Goal: Complete application form

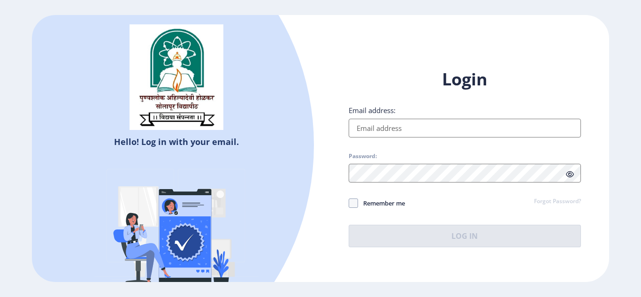
type input "[EMAIL_ADDRESS][DOMAIN_NAME]"
click at [371, 202] on span "Remember me" at bounding box center [381, 202] width 47 height 11
click at [349, 203] on input "Remember me" at bounding box center [348, 203] width 0 height 0
checkbox input "true"
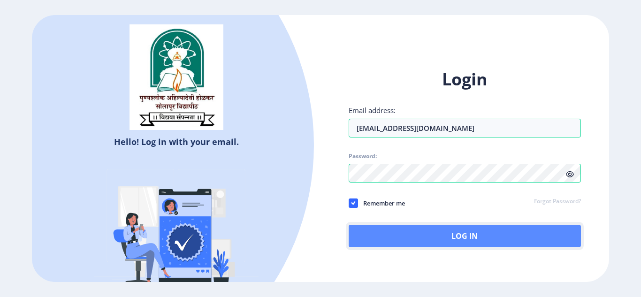
click at [395, 231] on button "Log In" at bounding box center [464, 236] width 232 height 23
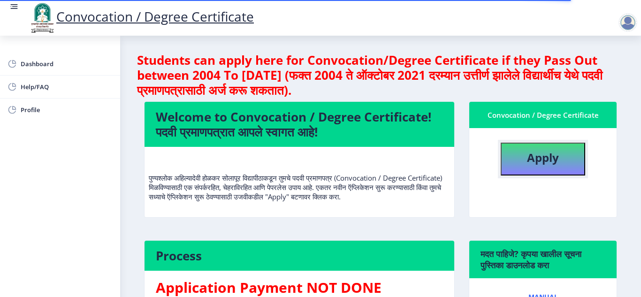
click at [528, 159] on b "Apply" at bounding box center [543, 157] width 32 height 15
select select
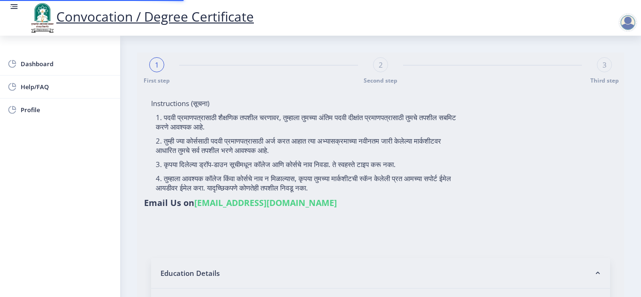
type input "[PERSON_NAME] [PERSON_NAME]"
type input "[PERSON_NAME]"
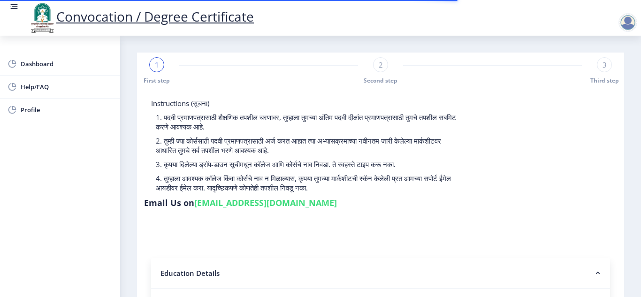
scroll to position [260, 0]
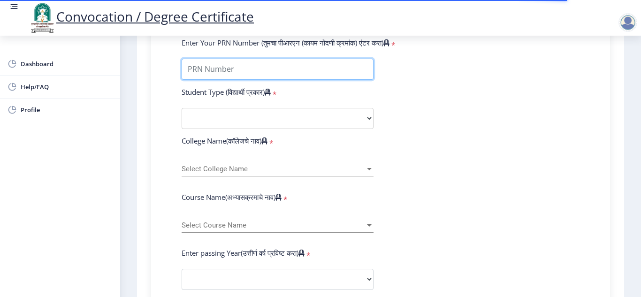
click at [245, 72] on input "Enter Your PRN Number (तुमचा पीआरएन (कायम नोंदणी क्रमांक) एंटर करा)" at bounding box center [277, 69] width 192 height 21
type input "2016032500214027"
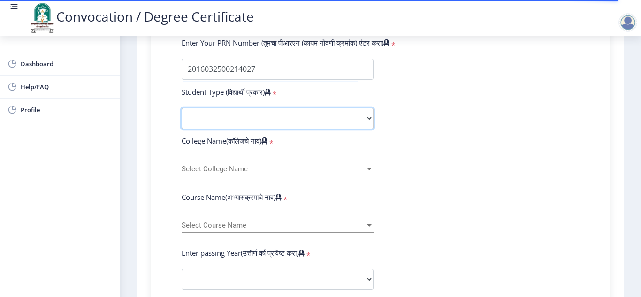
click at [248, 120] on select "Select Student Type Regular External" at bounding box center [277, 118] width 192 height 21
select select "Regular"
click at [181, 108] on select "Select Student Type Regular External" at bounding box center [277, 118] width 192 height 21
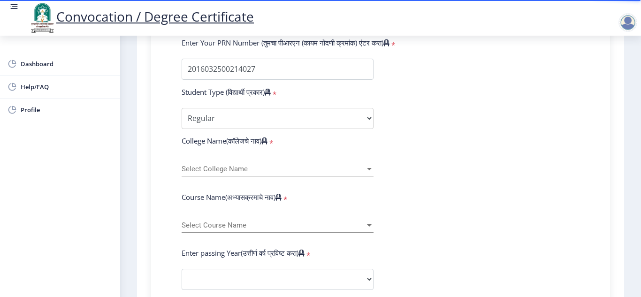
click at [250, 168] on span "Select College Name" at bounding box center [272, 169] width 183 height 8
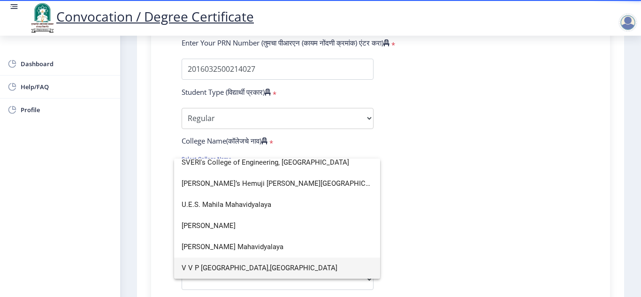
scroll to position [1315, 0]
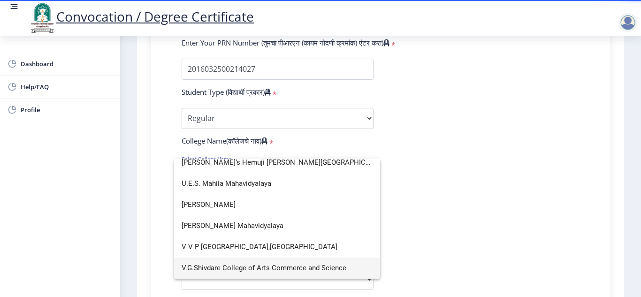
type input "V"
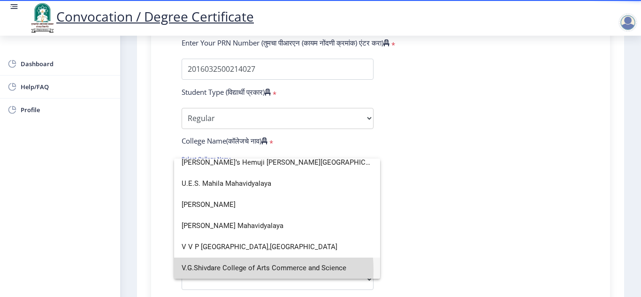
click at [228, 270] on span "V.G.Shivdare College of Arts Commerce and Science" at bounding box center [276, 267] width 191 height 21
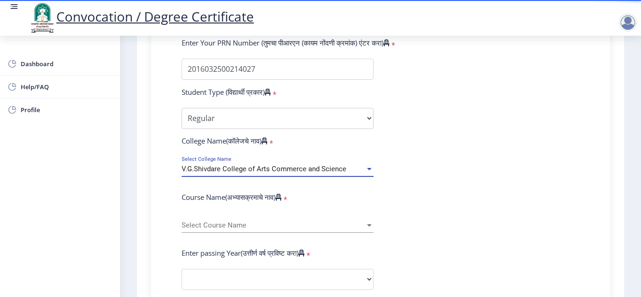
click at [215, 223] on span "Select Course Name" at bounding box center [272, 225] width 183 height 8
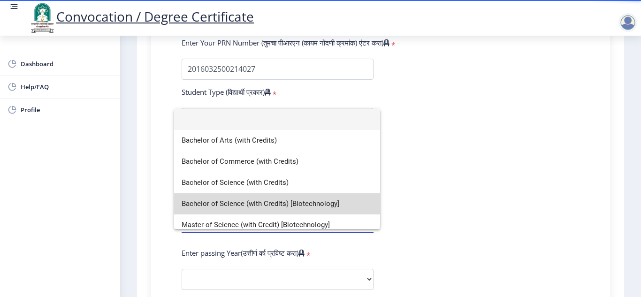
click at [282, 200] on span "Bachelor of Science (with Credits) [Biotechnology]" at bounding box center [276, 203] width 191 height 21
select select
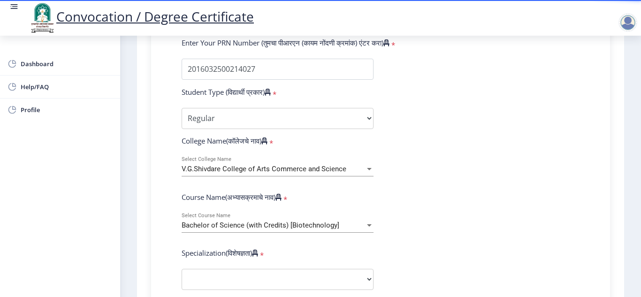
click at [304, 281] on select "Specialization Botany Chemistry Computer Science Electronics Geology Mathematic…" at bounding box center [277, 279] width 192 height 21
click at [313, 276] on select "Sub-Degree Biotechnology Entire Computer Science Entrepreneurship Other" at bounding box center [277, 279] width 192 height 21
select select "Biotechnology"
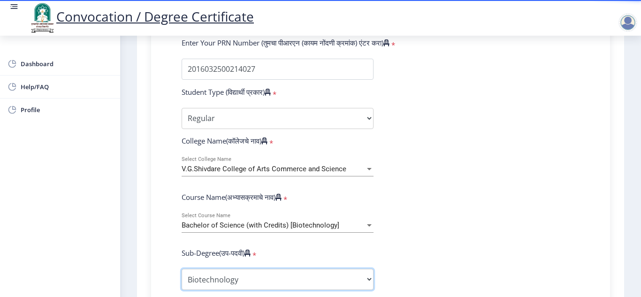
click at [181, 269] on select "Sub-Degree Biotechnology Entire Computer Science Entrepreneurship Other" at bounding box center [277, 279] width 192 height 21
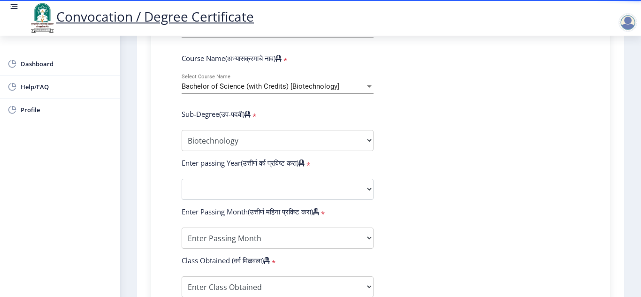
scroll to position [429, 0]
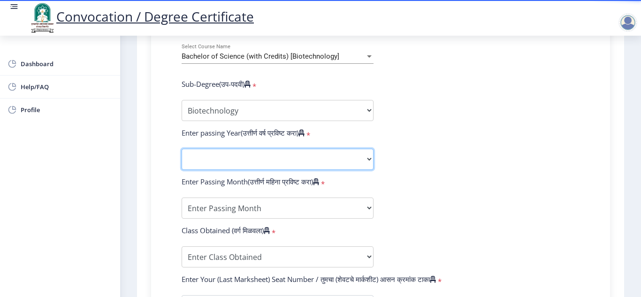
click at [258, 160] on select "2025 2024 2023 2022 2021 2020 2019 2018 2017 2016 2015 2014 2013 2012 2011 2010…" at bounding box center [277, 159] width 192 height 21
select select "2019"
click at [181, 149] on select "2025 2024 2023 2022 2021 2020 2019 2018 2017 2016 2015 2014 2013 2012 2011 2010…" at bounding box center [277, 159] width 192 height 21
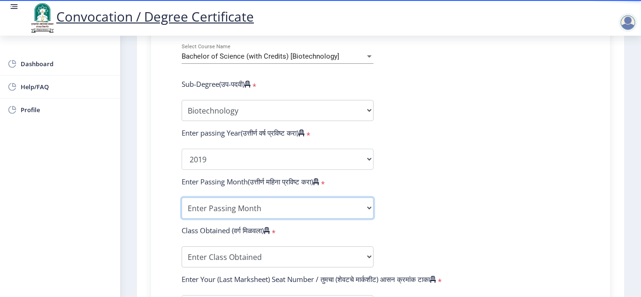
click at [309, 201] on select "Enter Passing Month March April May October November December" at bounding box center [277, 207] width 192 height 21
select select "May"
click at [181, 197] on select "Enter Passing Month March April May October November December" at bounding box center [277, 207] width 192 height 21
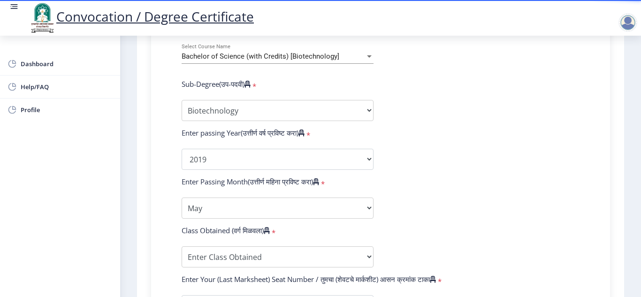
click at [453, 212] on form "Enter Your PRN Number (तुमचा पीआरएन (कायम नोंदणी क्रमांक) एंटर करा) * Student T…" at bounding box center [380, 142] width 412 height 546
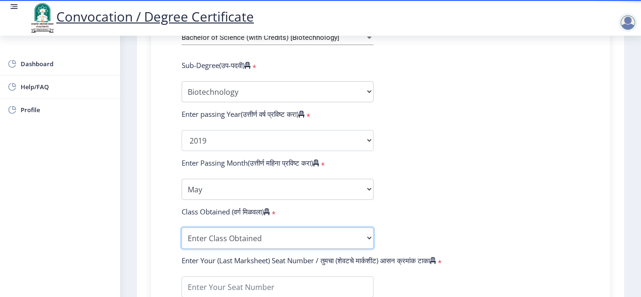
click at [296, 234] on select "Enter Class Obtained FIRST CLASS WITH DISTINCTION FIRST CLASS HIGHER SECOND CLA…" at bounding box center [277, 237] width 192 height 21
select select "FIRST CLASS"
click at [181, 227] on select "Enter Class Obtained FIRST CLASS WITH DISTINCTION FIRST CLASS HIGHER SECOND CLA…" at bounding box center [277, 237] width 192 height 21
click at [460, 225] on form "Enter Your PRN Number (तुमचा पीआरएन (कायम नोंदणी क्रमांक) एंटर करा) * Student T…" at bounding box center [380, 123] width 412 height 546
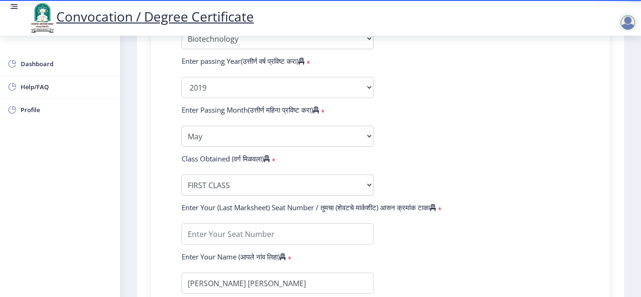
scroll to position [541, 0]
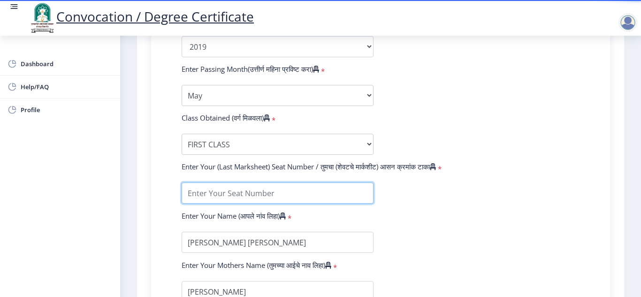
click at [275, 187] on input "textarea" at bounding box center [277, 192] width 192 height 21
type input "825763"
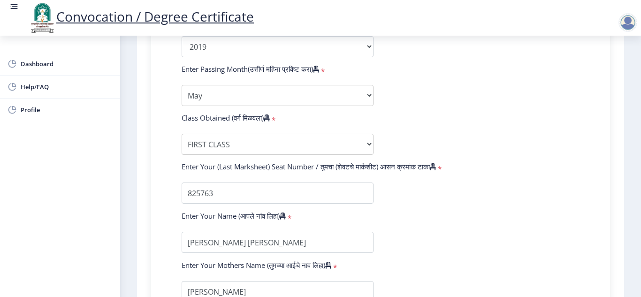
click at [561, 233] on form "Enter Your PRN Number (तुमचा पीआरएन (कायम नोंदणी क्रमांक) एंटर करा) * Student T…" at bounding box center [380, 30] width 412 height 546
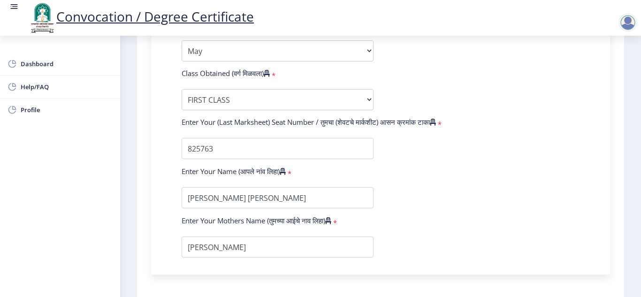
scroll to position [597, 0]
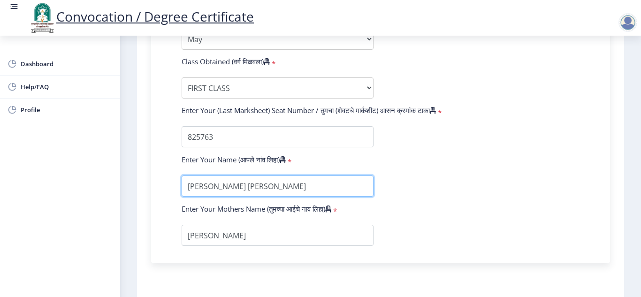
click at [289, 186] on input "textarea" at bounding box center [277, 185] width 192 height 21
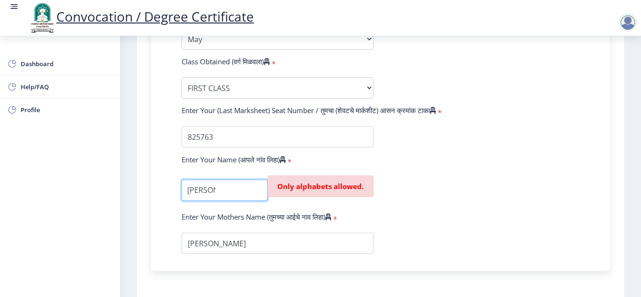
scroll to position [0, 0]
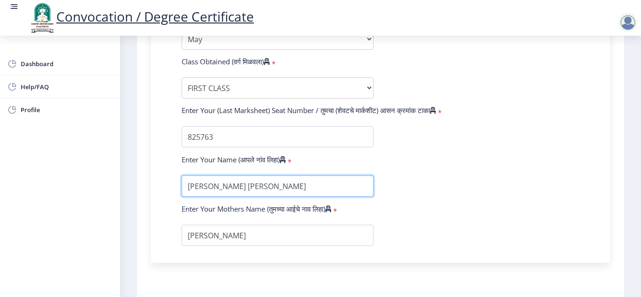
type input "[PERSON_NAME] [PERSON_NAME]"
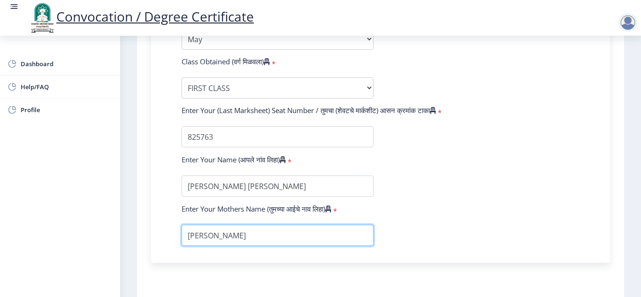
click at [250, 237] on input "textarea" at bounding box center [277, 235] width 192 height 21
type input "[PERSON_NAME]"
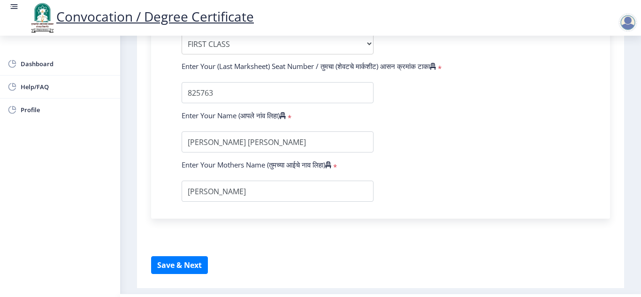
scroll to position [667, 0]
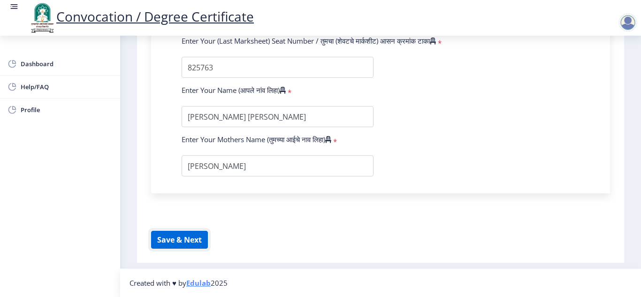
click at [200, 232] on button "Save & Next" at bounding box center [179, 240] width 57 height 18
